Goal: Information Seeking & Learning: Learn about a topic

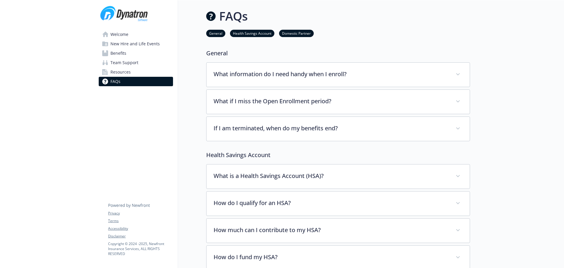
click at [122, 35] on span "Welcome" at bounding box center [119, 34] width 18 height 9
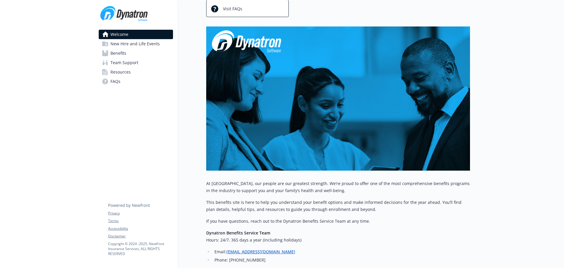
scroll to position [113, 0]
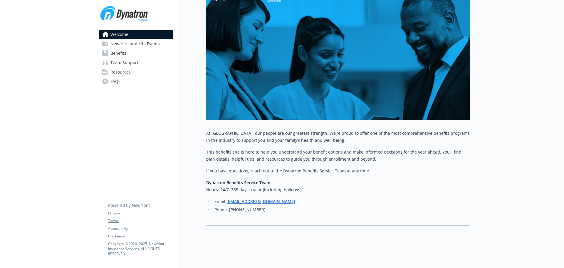
click at [121, 43] on span "New Hire and Life Events" at bounding box center [134, 43] width 49 height 9
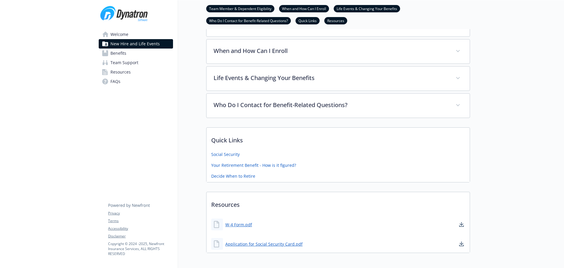
click at [130, 54] on link "Benefits" at bounding box center [136, 52] width 74 height 9
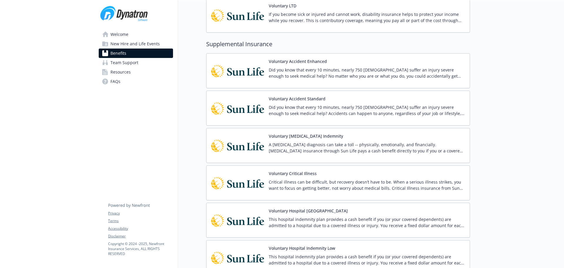
scroll to position [529, 0]
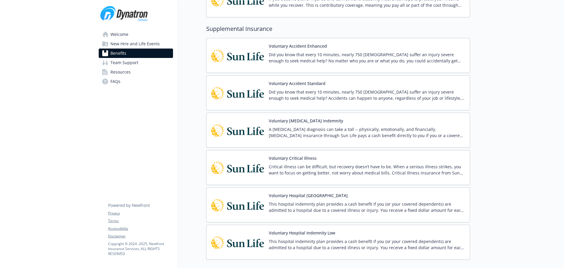
click at [117, 70] on span "Resources" at bounding box center [120, 71] width 20 height 9
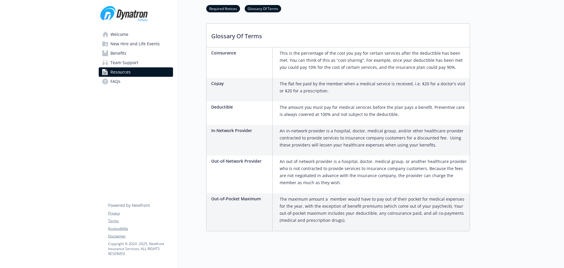
scroll to position [351, 0]
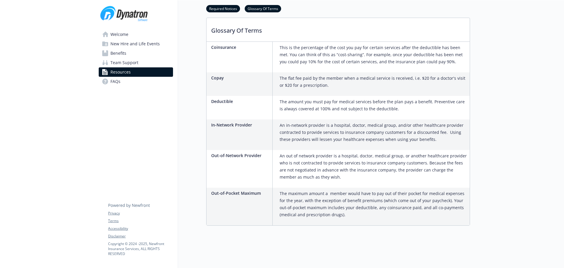
click at [121, 83] on link "FAQs" at bounding box center [136, 81] width 74 height 9
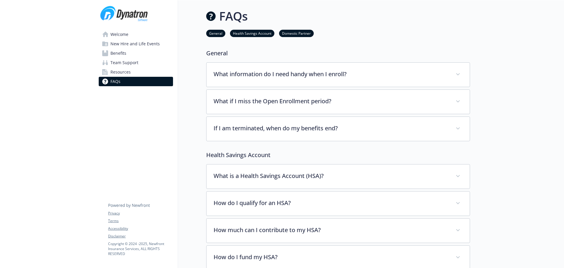
click at [130, 36] on link "Welcome" at bounding box center [136, 34] width 74 height 9
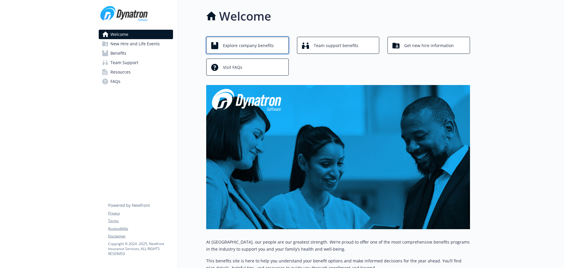
click at [266, 46] on span "Explore company benefits" at bounding box center [248, 45] width 51 height 11
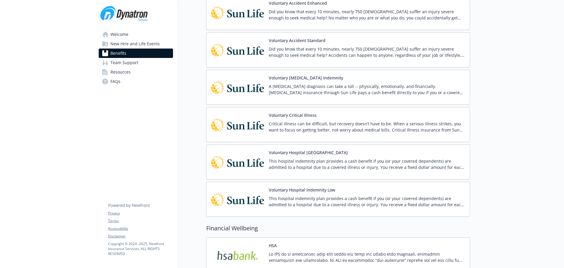
scroll to position [623, 0]
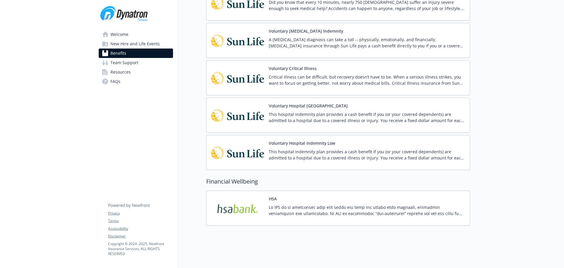
click at [133, 61] on span "Team Support" at bounding box center [124, 62] width 28 height 9
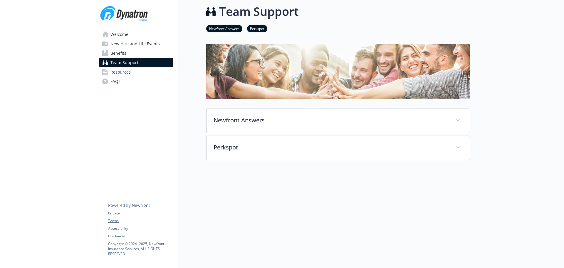
scroll to position [17, 0]
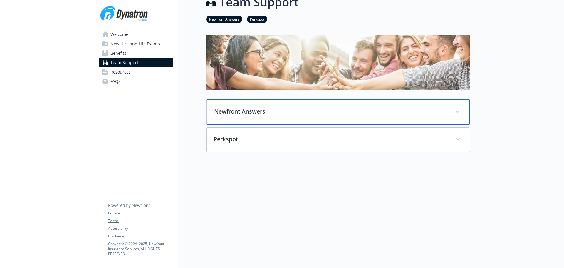
click at [261, 107] on p "Newfront Answers" at bounding box center [331, 111] width 234 height 9
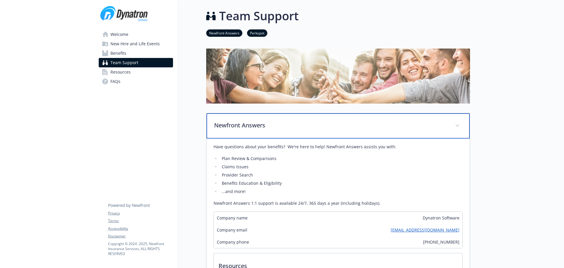
scroll to position [0, 0]
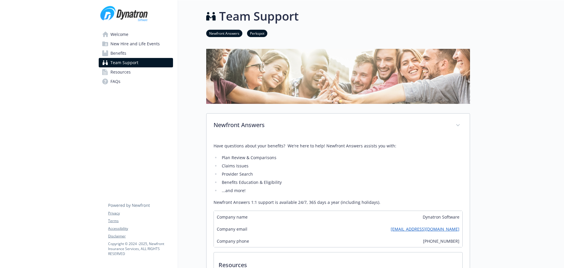
click at [127, 73] on span "Resources" at bounding box center [120, 71] width 20 height 9
